Goal: Navigation & Orientation: Find specific page/section

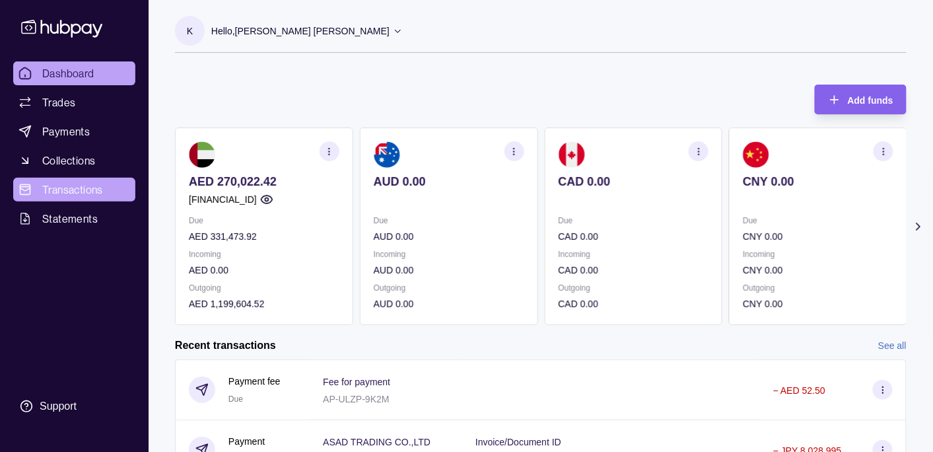
click at [71, 186] on span "Transactions" at bounding box center [72, 190] width 61 height 16
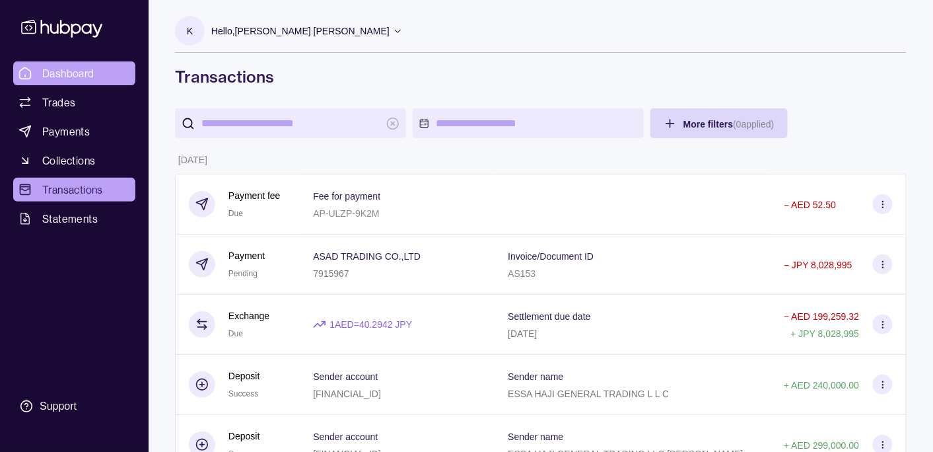
click at [72, 75] on span "Dashboard" at bounding box center [68, 73] width 52 height 16
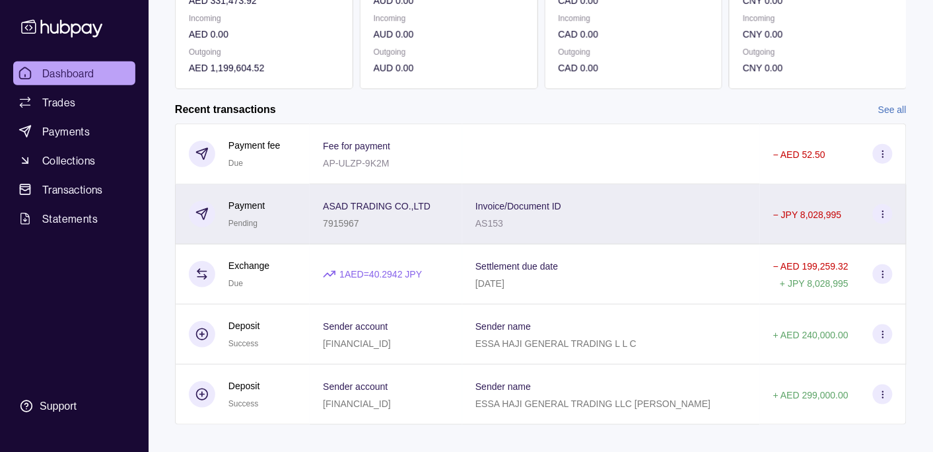
scroll to position [252, 0]
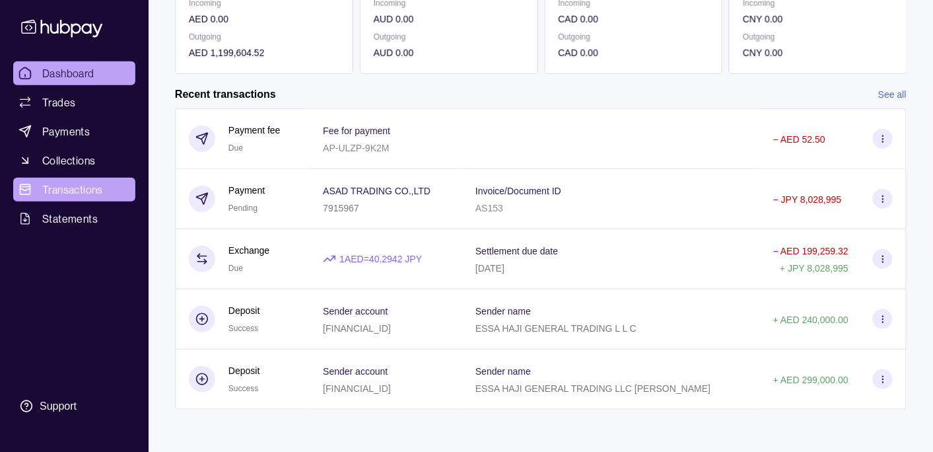
click at [82, 184] on span "Transactions" at bounding box center [72, 190] width 61 height 16
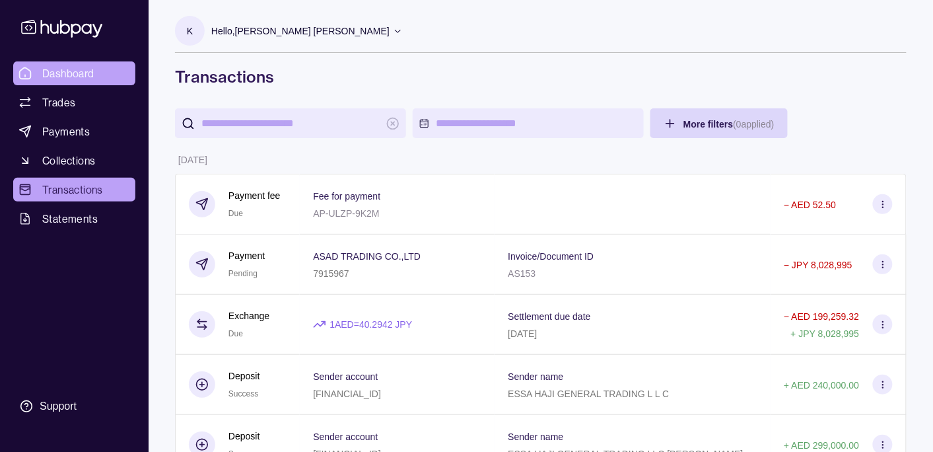
click at [75, 74] on span "Dashboard" at bounding box center [68, 73] width 52 height 16
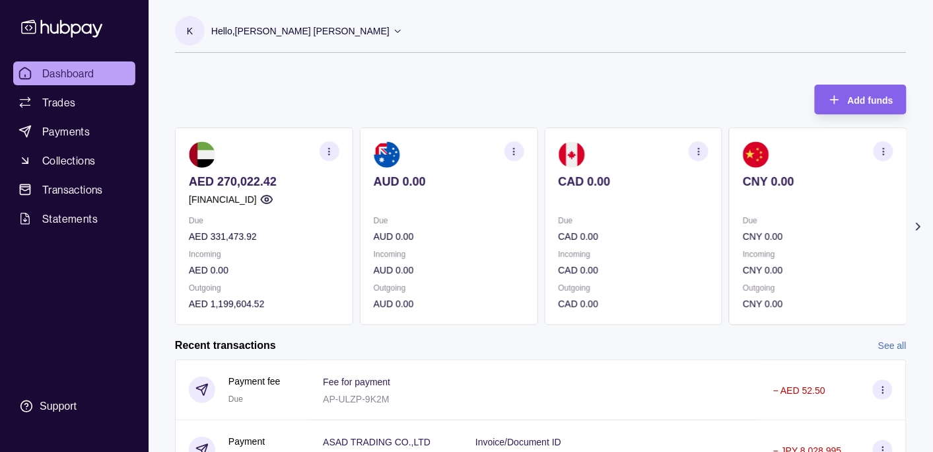
click at [917, 228] on icon at bounding box center [918, 226] width 13 height 13
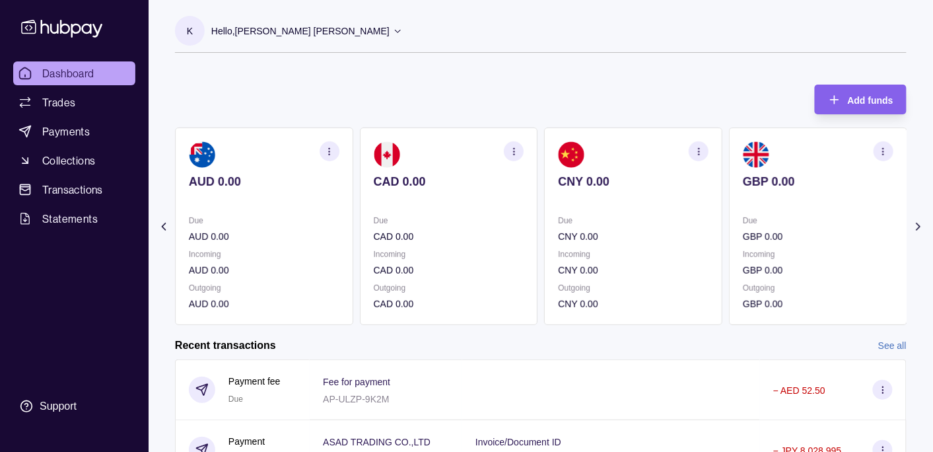
click at [917, 228] on icon at bounding box center [918, 226] width 13 height 13
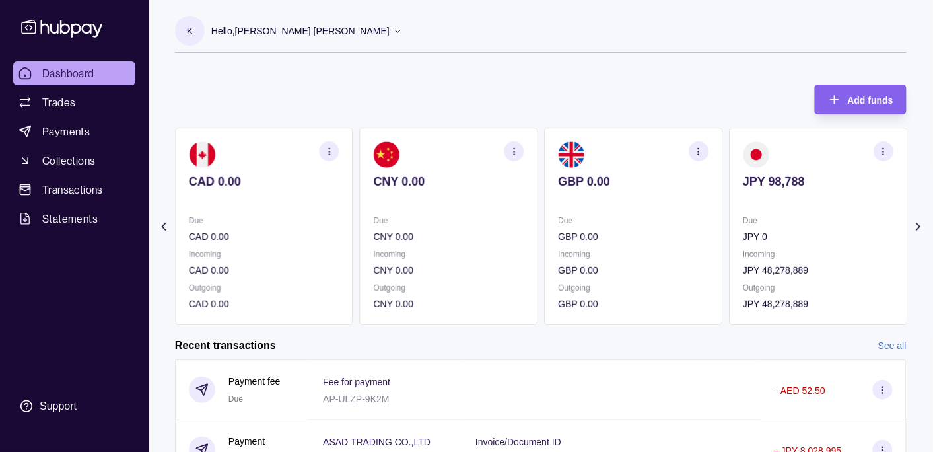
click at [162, 227] on icon at bounding box center [163, 226] width 3 height 7
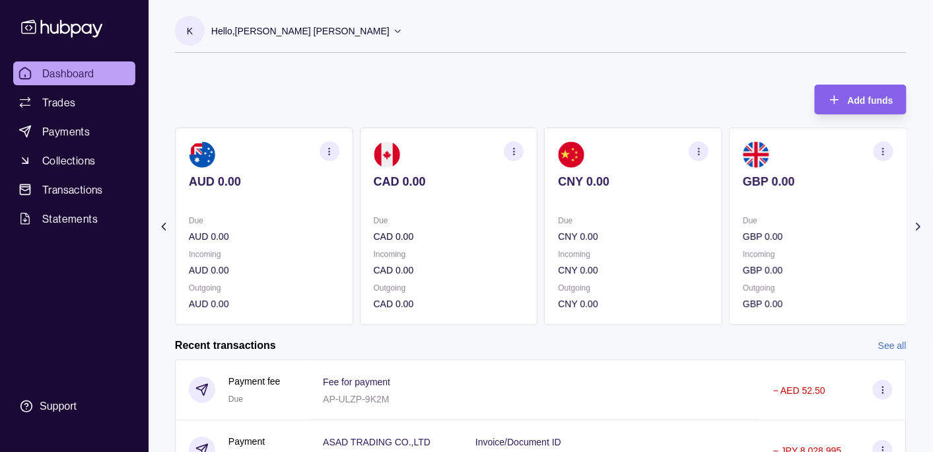
click at [162, 227] on icon at bounding box center [163, 226] width 3 height 7
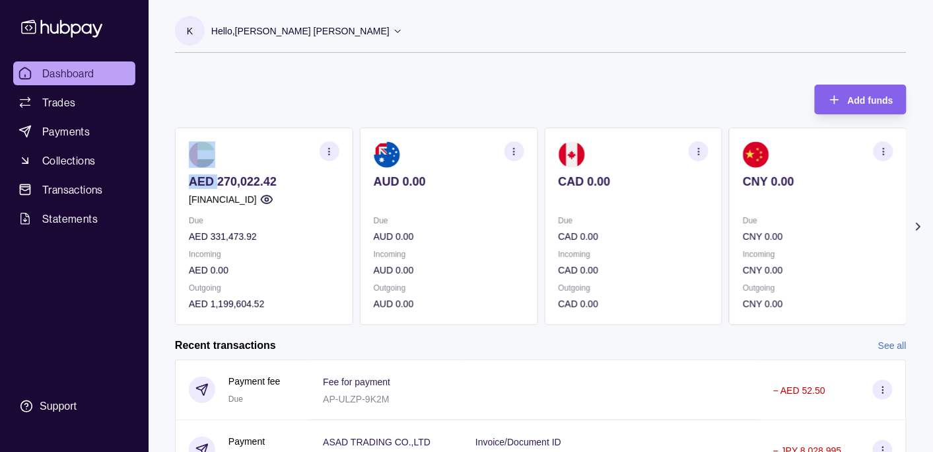
click at [162, 227] on section "Add funds AED 270,022.42 [FINANCIAL_ID] Due AED 331,473.92 Incoming AED 0.00 Ou…" at bounding box center [541, 378] width 785 height 615
